Goal: Task Accomplishment & Management: Use online tool/utility

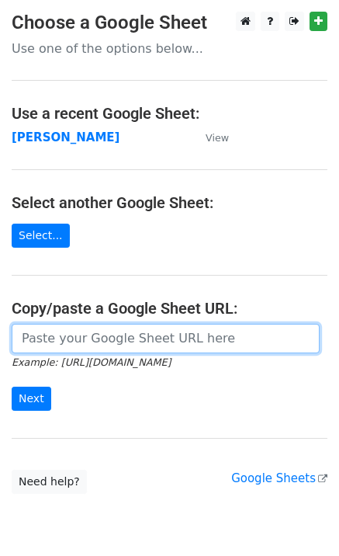
click at [97, 346] on input "url" at bounding box center [166, 338] width 308 height 29
paste input "[URL][DOMAIN_NAME]"
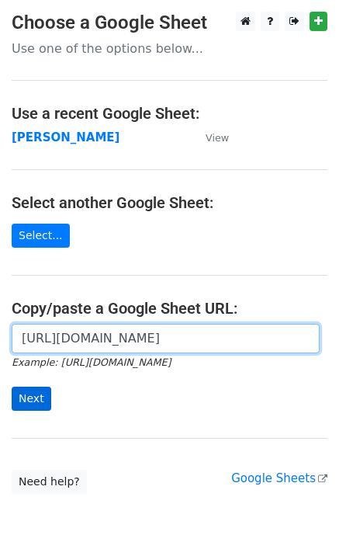
scroll to position [0, 437]
type input "[URL][DOMAIN_NAME]"
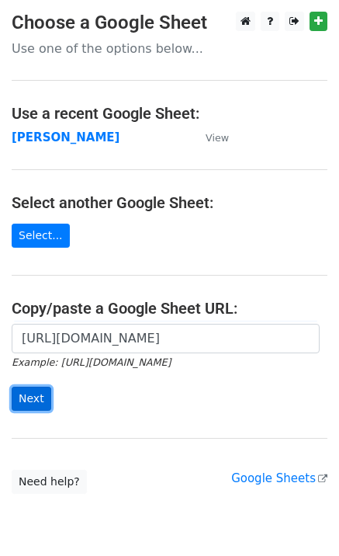
scroll to position [0, 0]
click at [31, 400] on input "Next" at bounding box center [32, 398] width 40 height 24
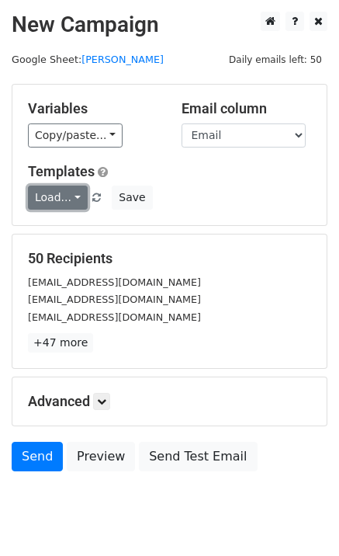
click at [56, 206] on link "Load..." at bounding box center [58, 197] width 60 height 24
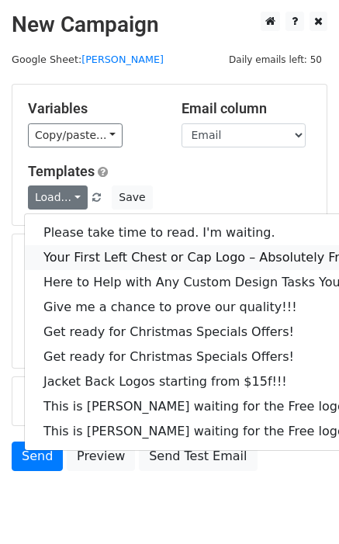
click at [71, 251] on link "Your First Left Chest or Cap Logo – Absolutely Free" at bounding box center [210, 257] width 370 height 25
